Goal: Navigation & Orientation: Find specific page/section

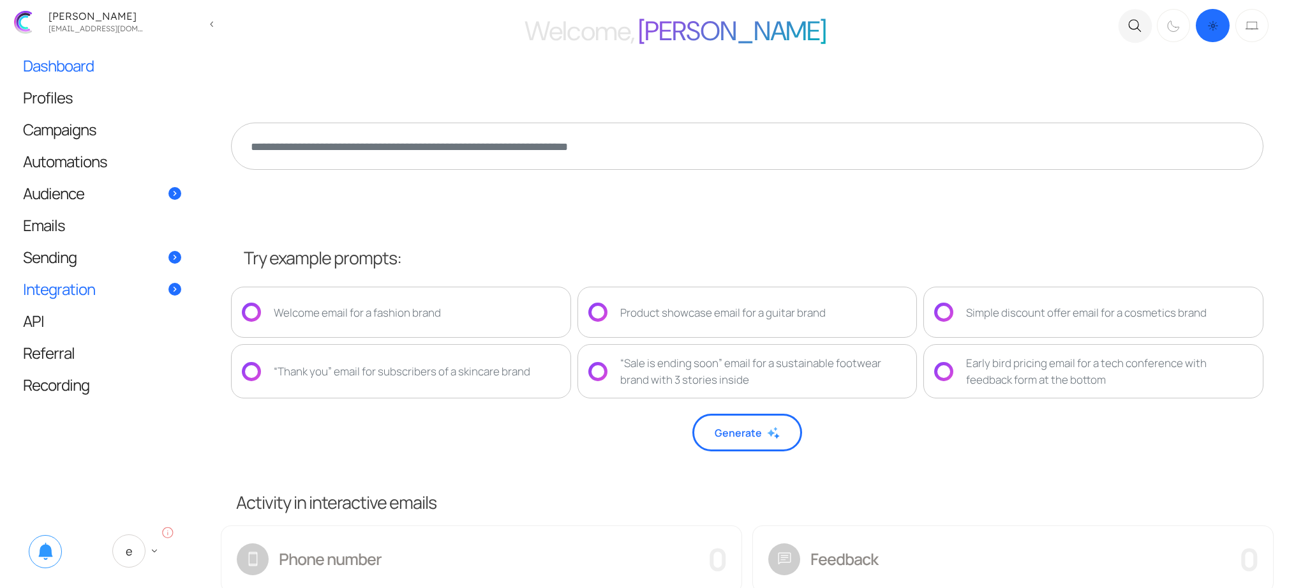
click at [95, 290] on link "Integration" at bounding box center [102, 288] width 184 height 31
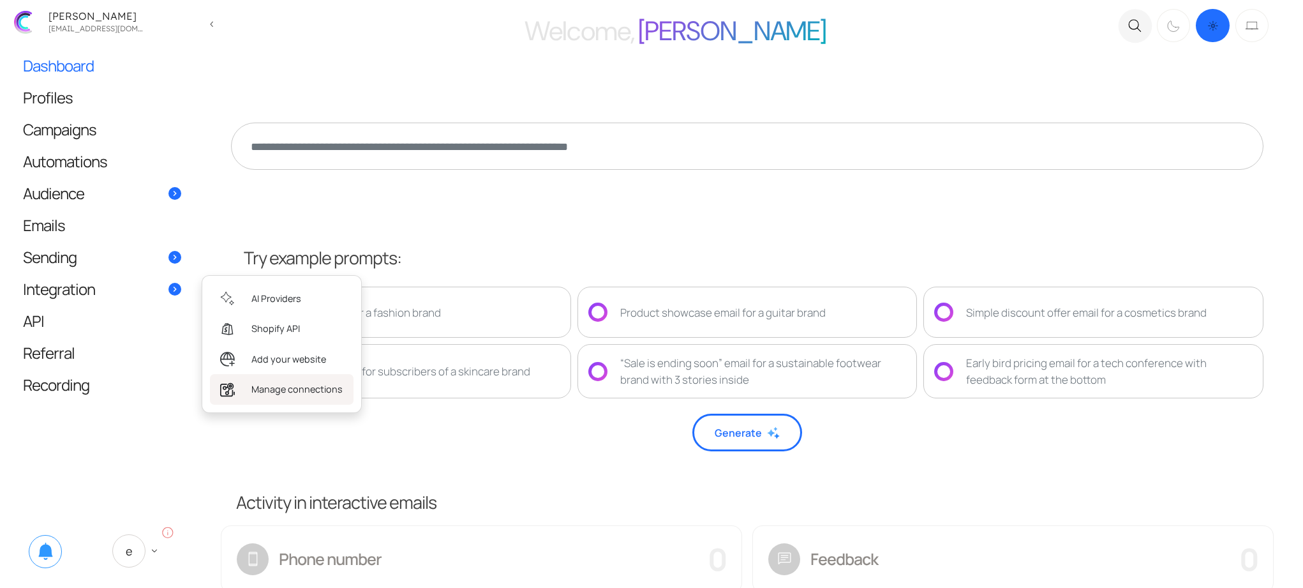
click at [285, 384] on span "Manage connections" at bounding box center [296, 389] width 91 height 14
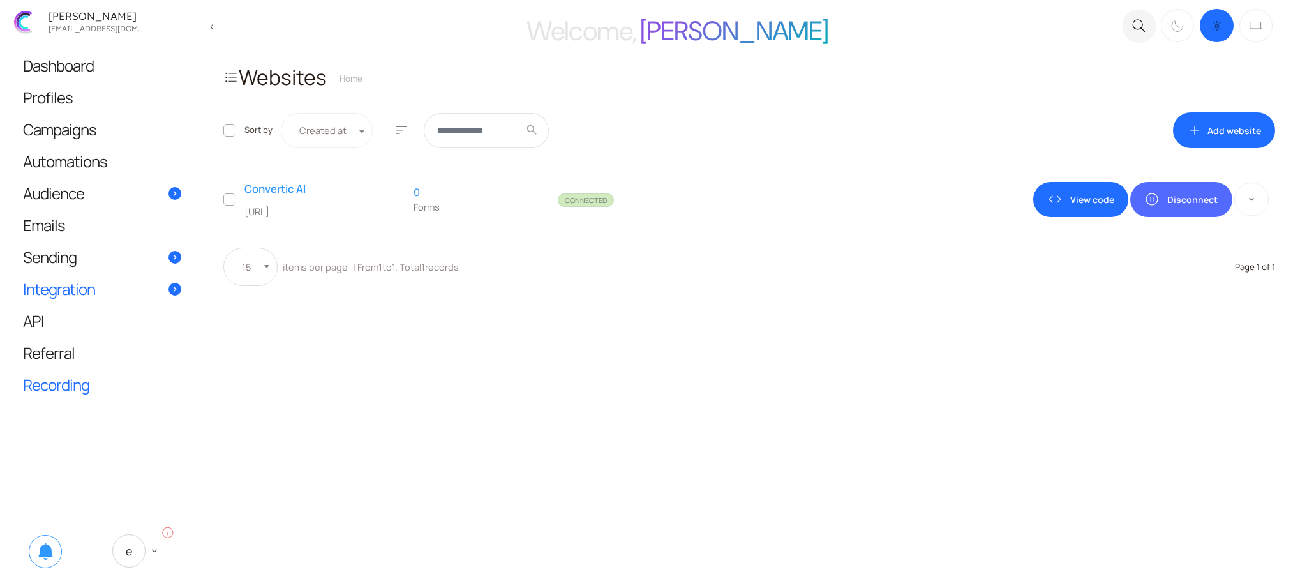
click at [74, 378] on span "Recording" at bounding box center [56, 384] width 66 height 13
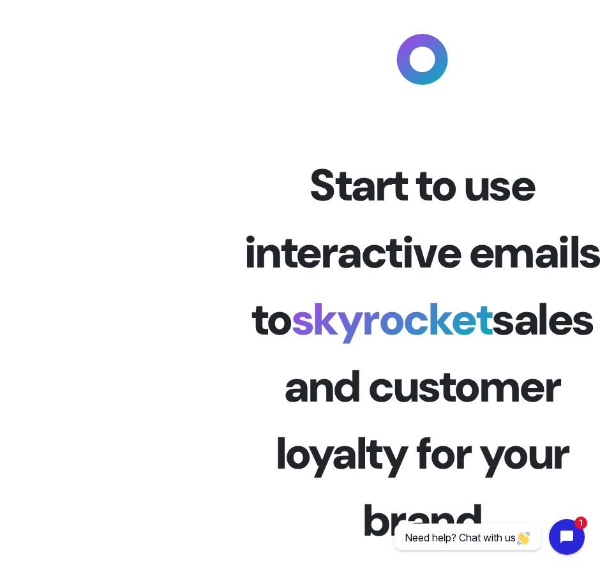
scroll to position [1544, 0]
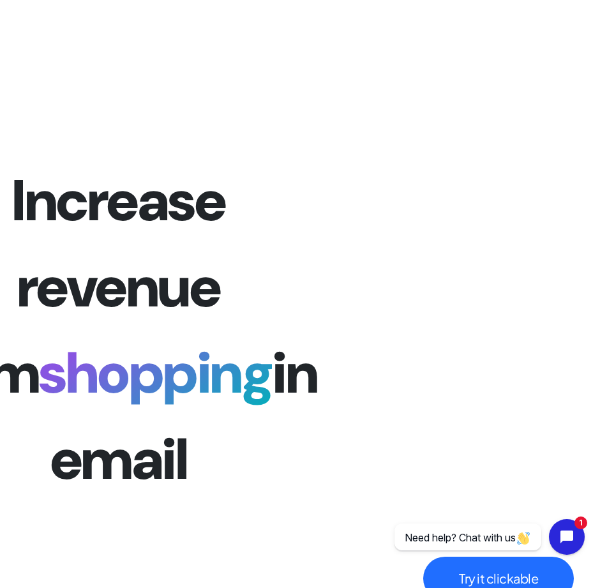
click at [475, 286] on video "Your browser does not support the video tag." at bounding box center [530, 330] width 428 height 574
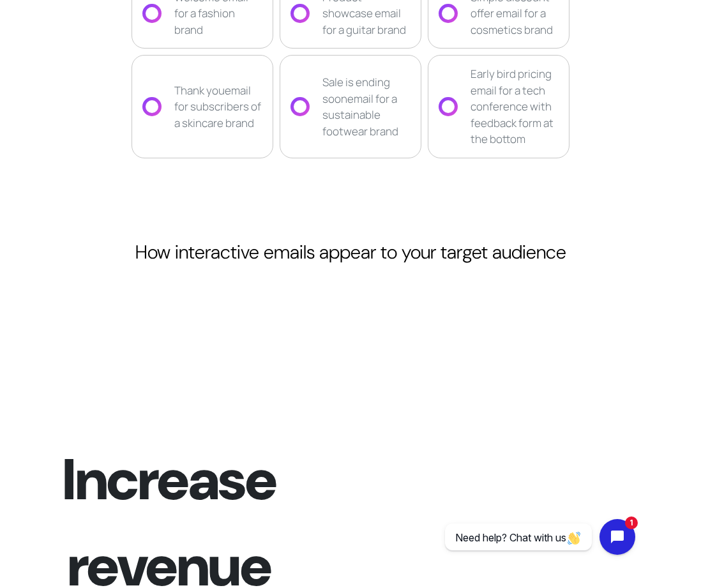
scroll to position [2647, 0]
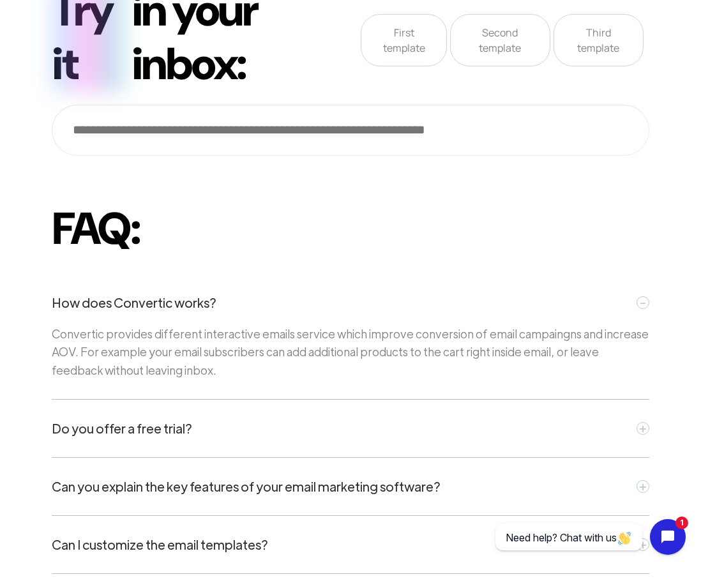
scroll to position [4830, 0]
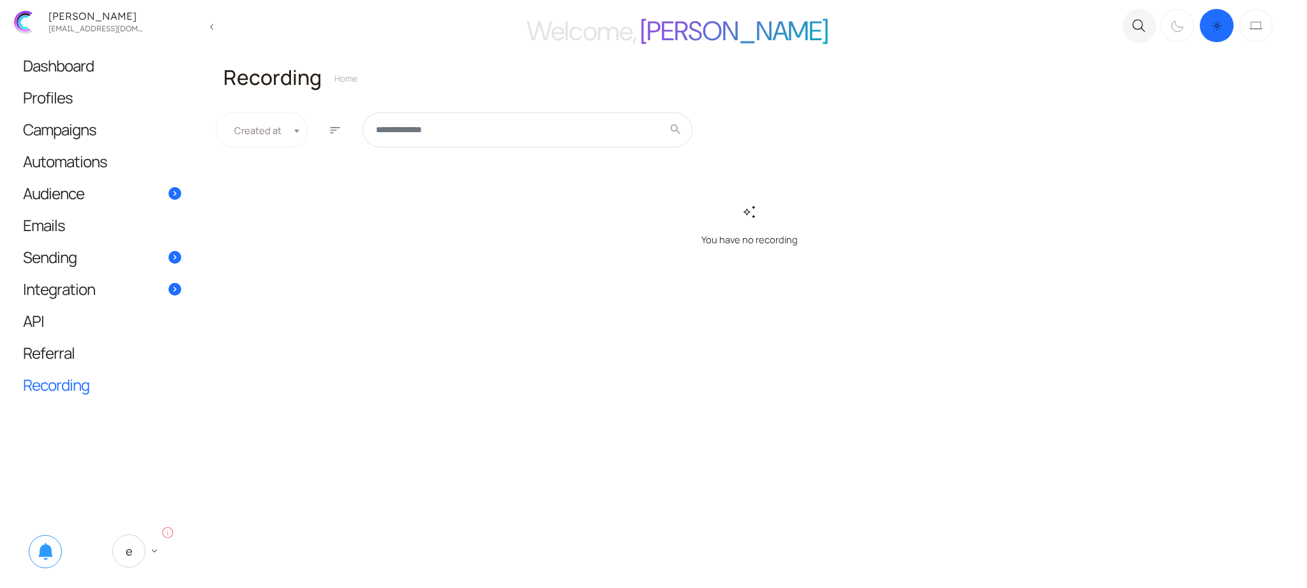
drag, startPoint x: 729, startPoint y: 229, endPoint x: 893, endPoint y: 233, distance: 164.7
click at [884, 233] on div "auto_awesome You have no recording" at bounding box center [749, 231] width 1052 height 131
drag, startPoint x: 771, startPoint y: 239, endPoint x: 672, endPoint y: 196, distance: 108.3
click at [672, 196] on div "auto_awesome You have no recording" at bounding box center [749, 231] width 1052 height 131
click at [674, 197] on div "auto_awesome You have no recording" at bounding box center [749, 231] width 1052 height 131
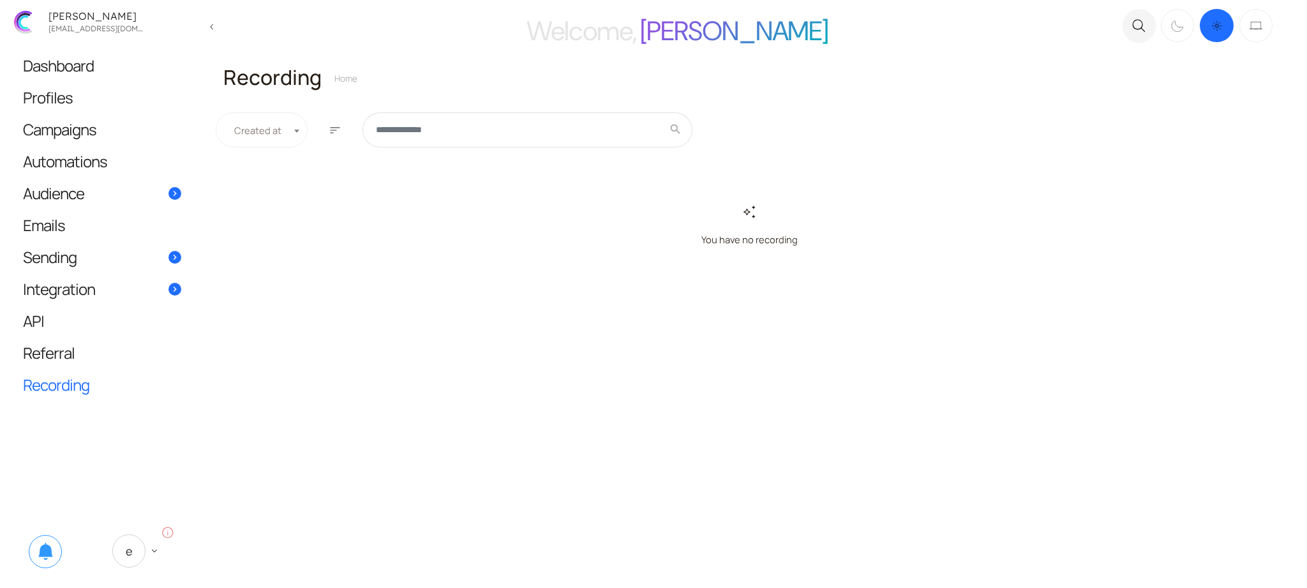
drag, startPoint x: 757, startPoint y: 213, endPoint x: 899, endPoint y: 261, distance: 150.1
click at [877, 255] on div "auto_awesome You have no recording" at bounding box center [749, 231] width 1052 height 131
click at [795, 256] on div "auto_awesome You have no recording" at bounding box center [749, 231] width 1052 height 131
drag, startPoint x: 703, startPoint y: 219, endPoint x: 611, endPoint y: 191, distance: 96.1
click at [611, 191] on div "auto_awesome You have no recording" at bounding box center [749, 231] width 1052 height 131
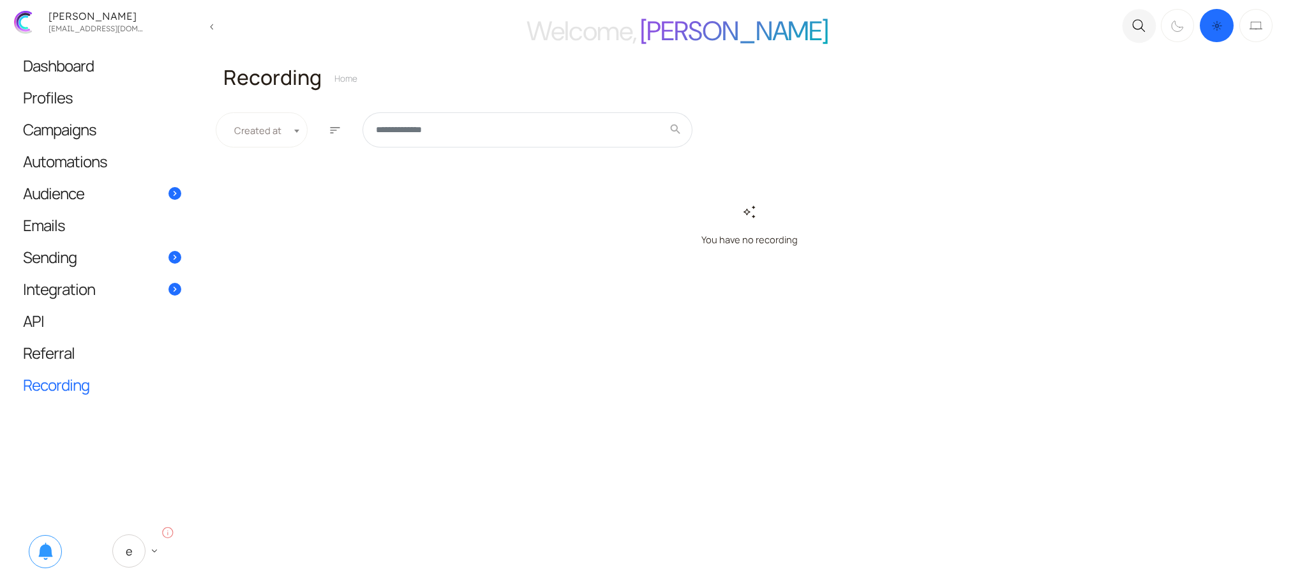
click at [611, 193] on div "auto_awesome You have no recording" at bounding box center [749, 231] width 1052 height 131
